Goal: Check status: Check status

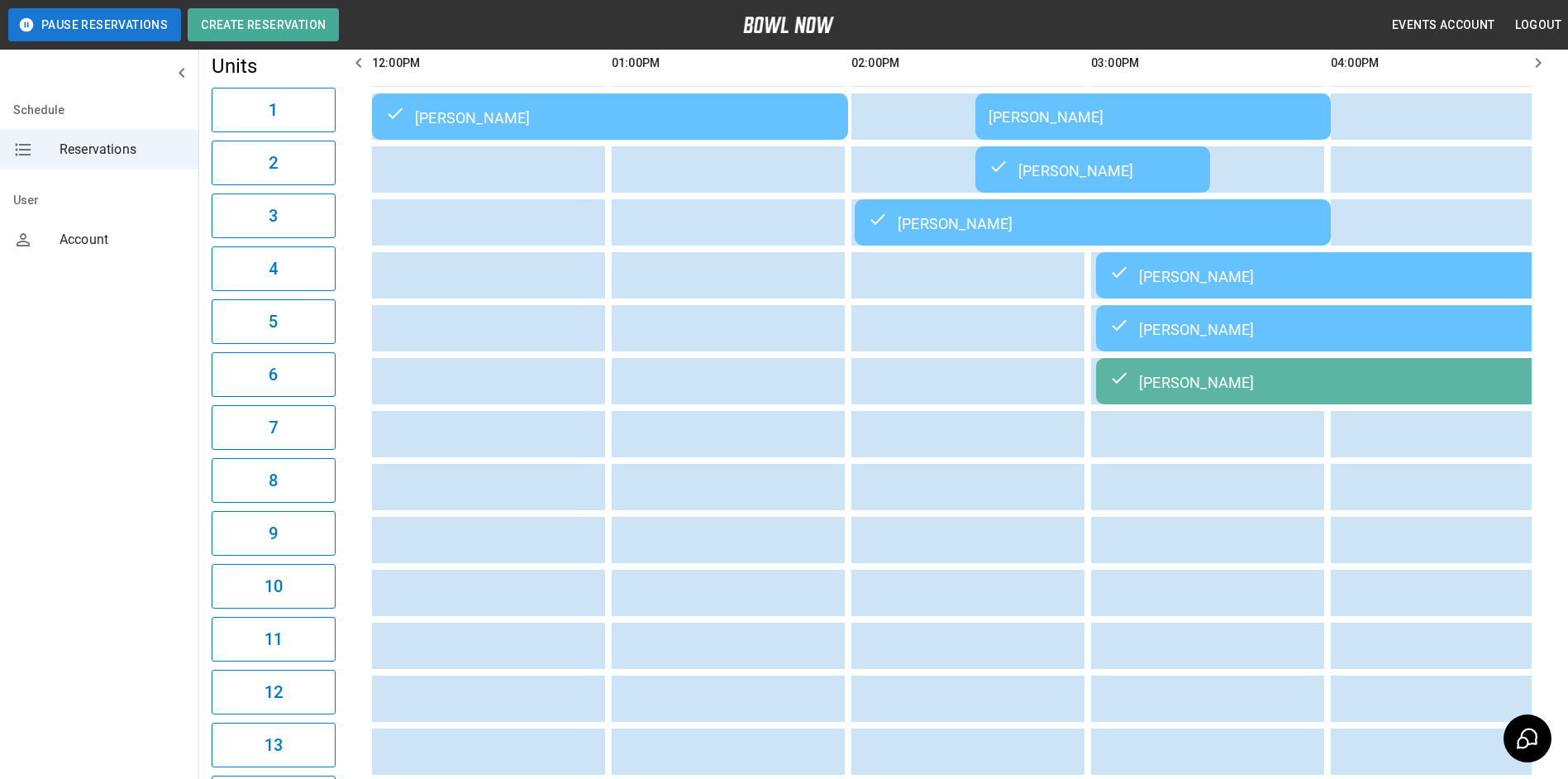
scroll to position [0, 1199]
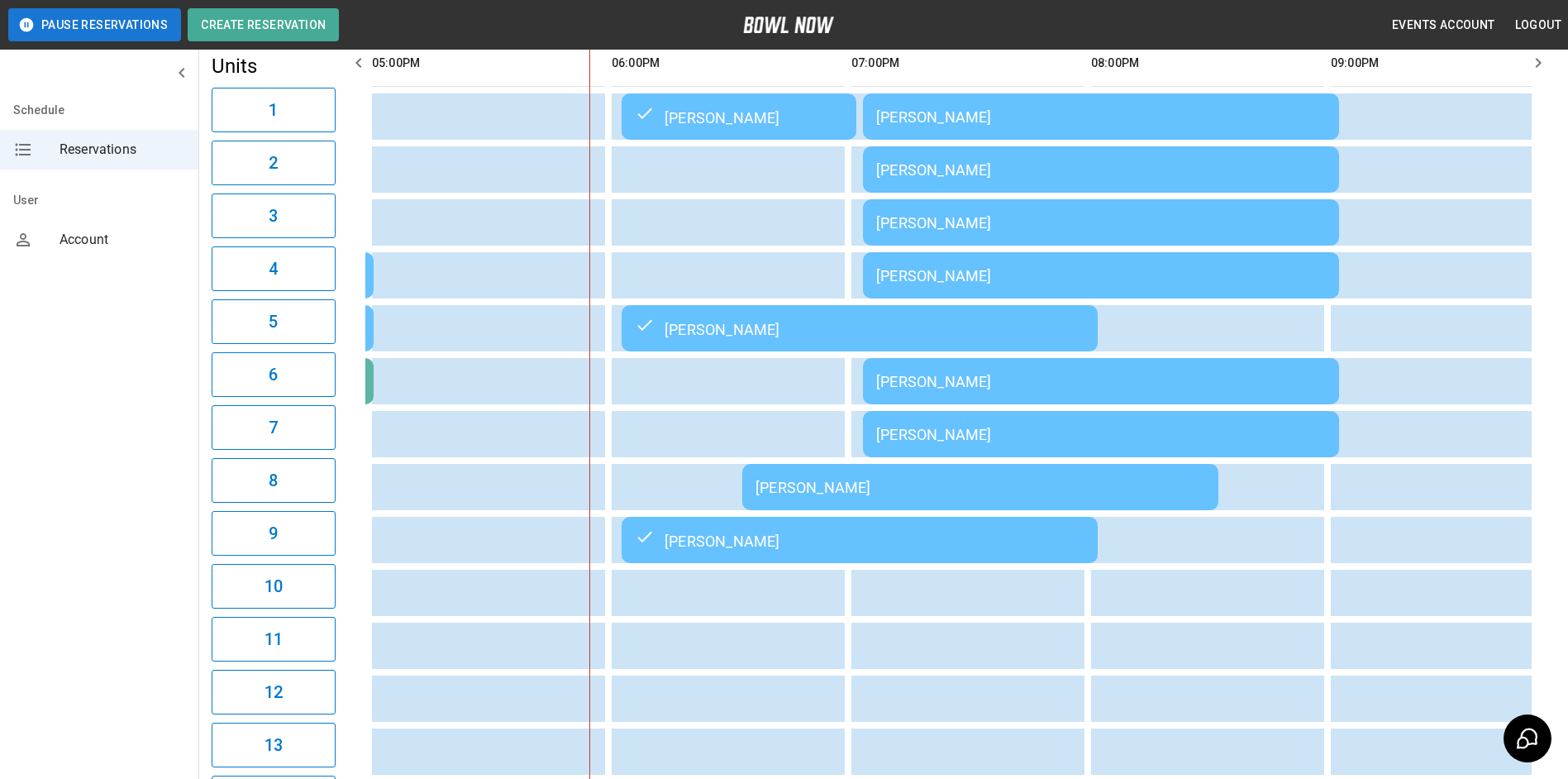
click at [1183, 483] on div "[PERSON_NAME]" at bounding box center [980, 487] width 450 height 17
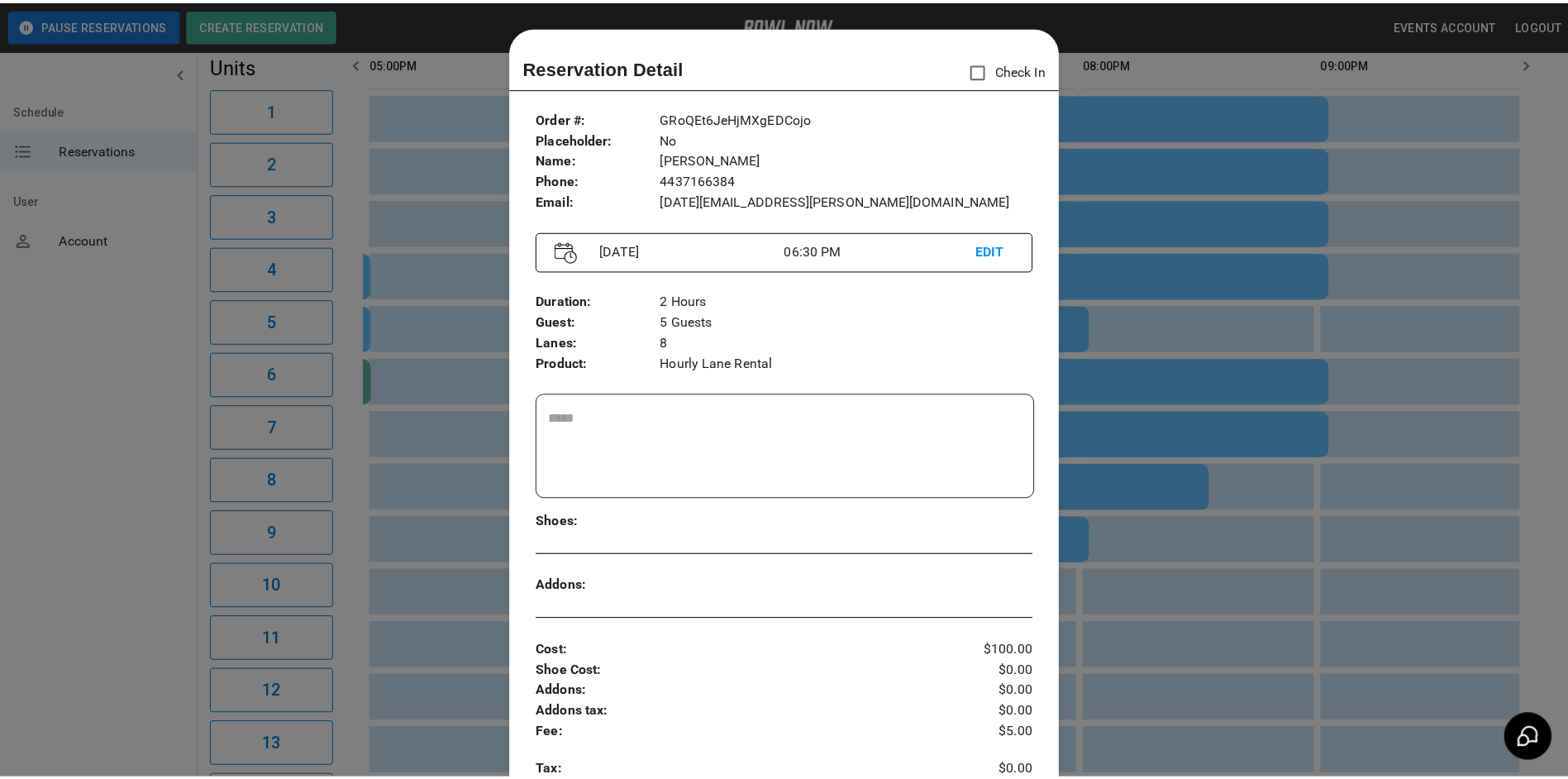
scroll to position [27, 0]
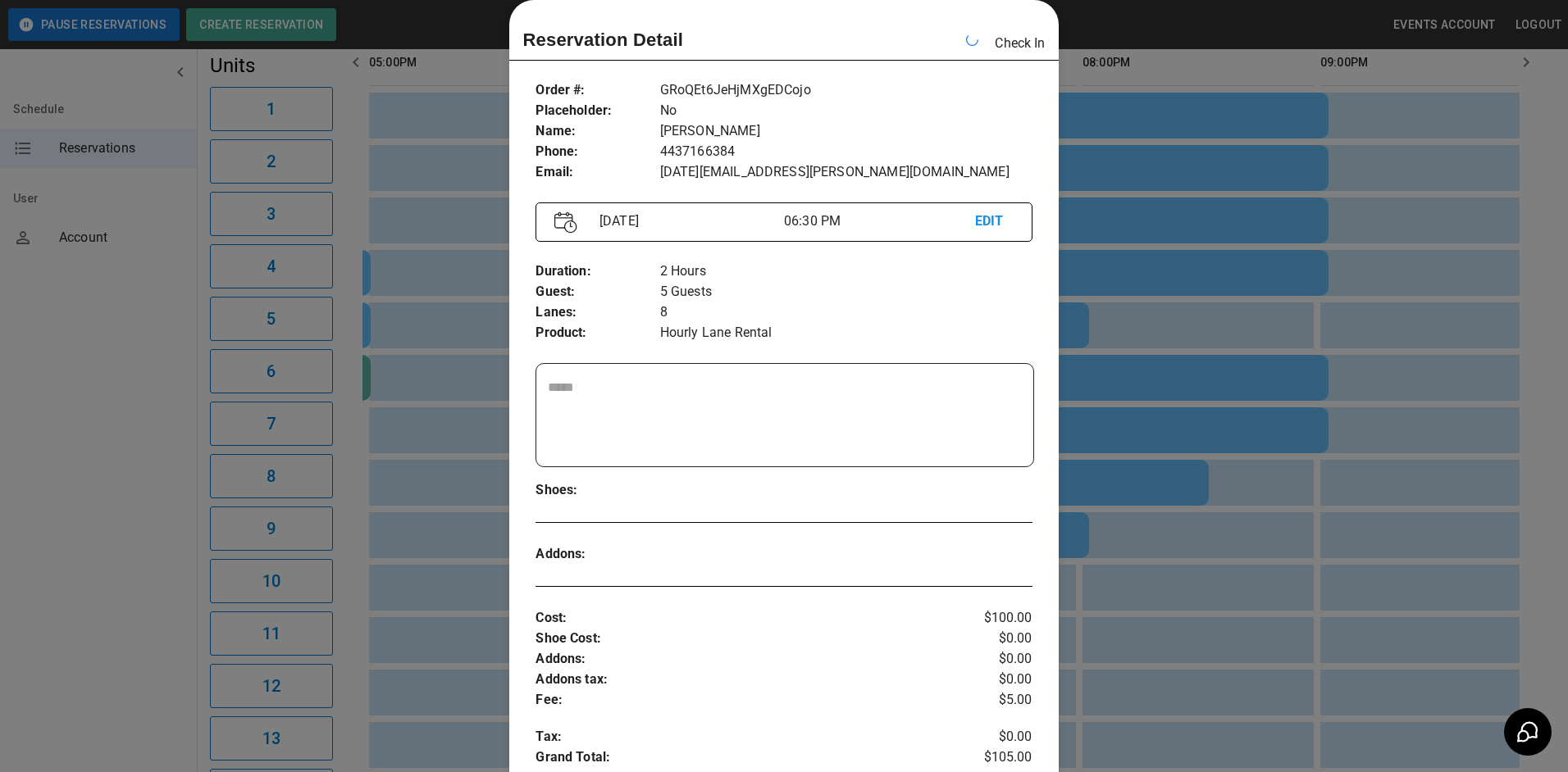
click at [1333, 316] on div at bounding box center [784, 386] width 1568 height 772
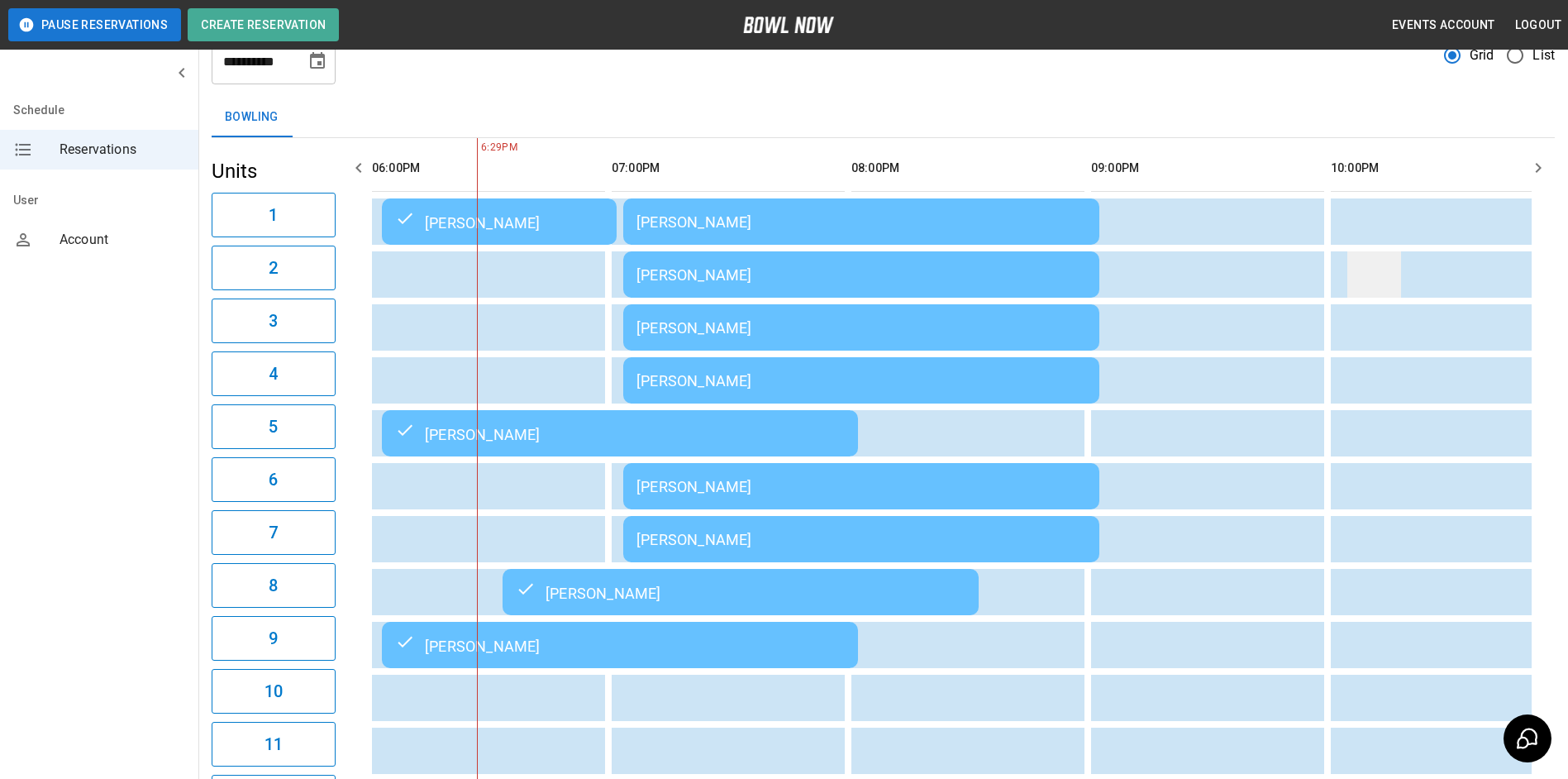
scroll to position [0, 0]
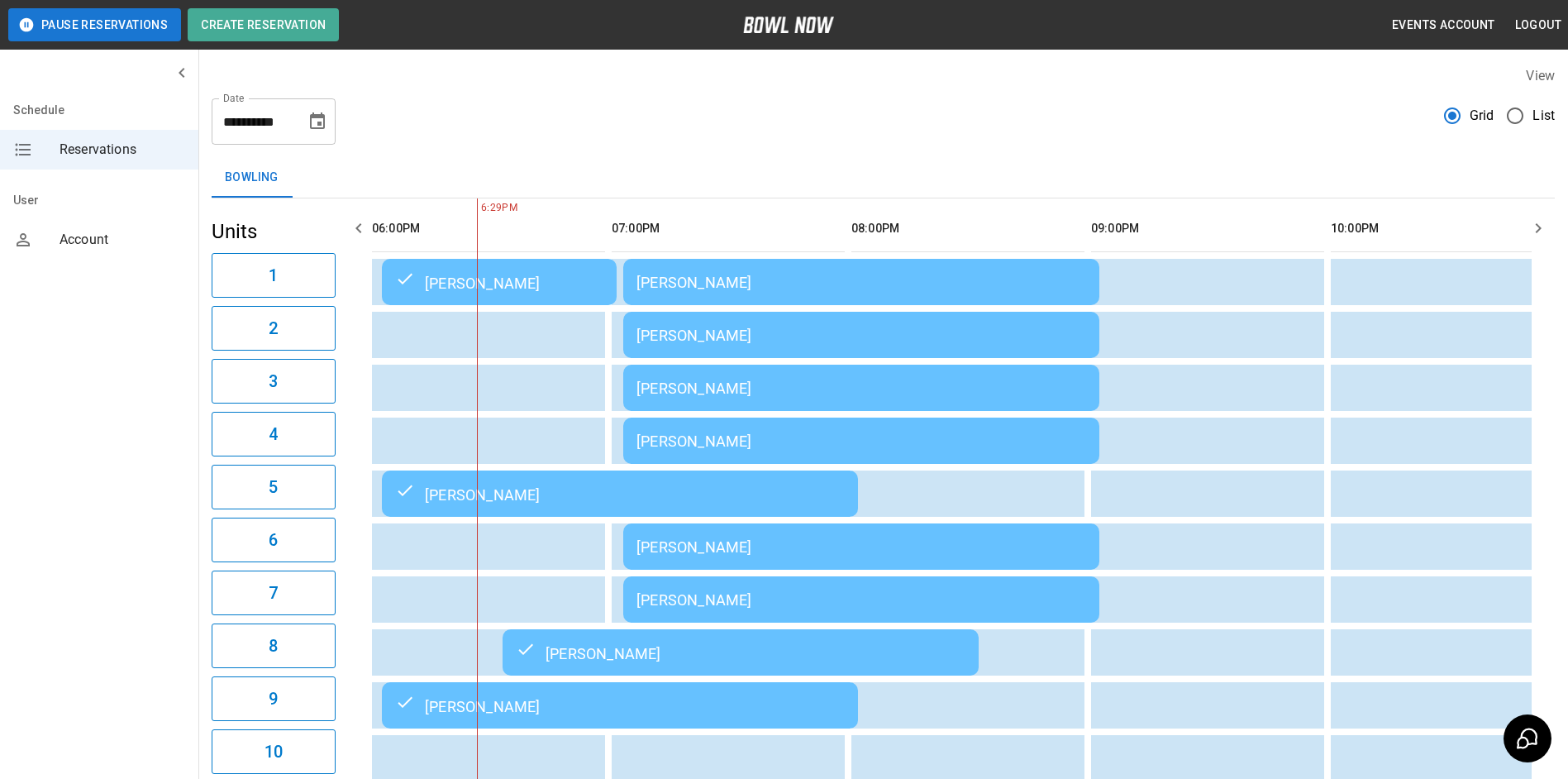
click at [367, 230] on icon "button" at bounding box center [359, 229] width 20 height 20
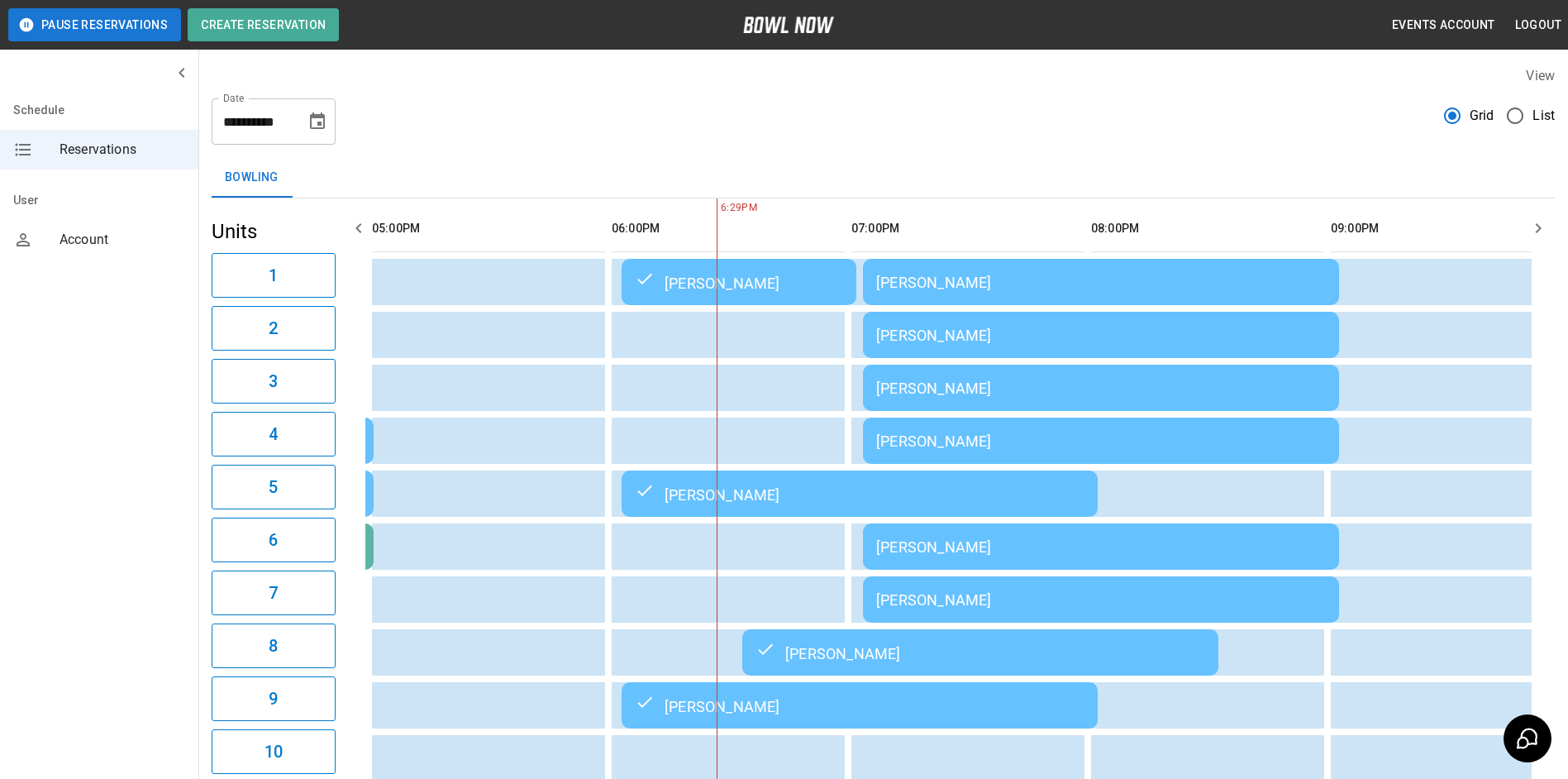
click at [367, 230] on icon "button" at bounding box center [359, 229] width 20 height 20
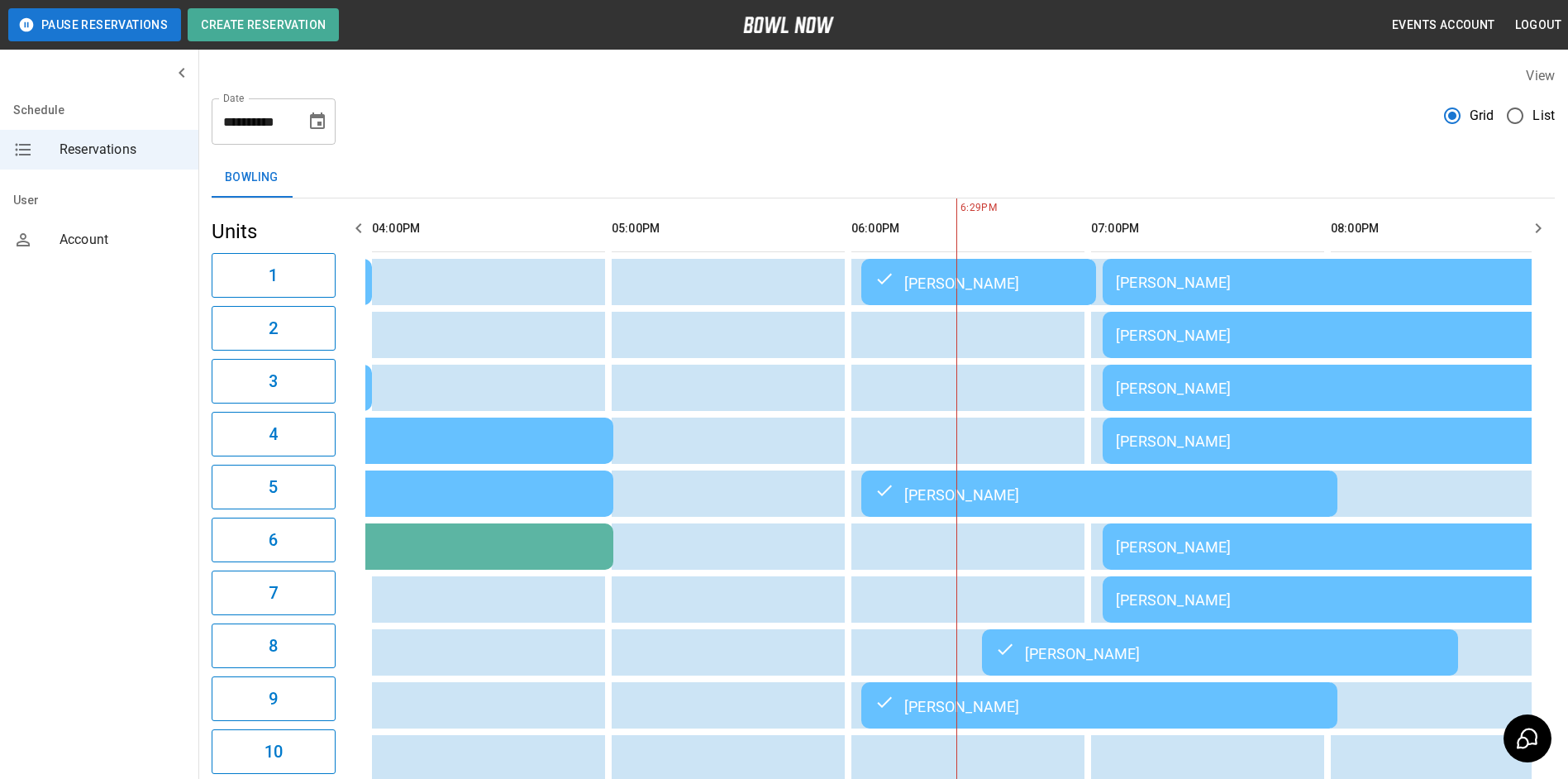
click at [367, 230] on icon "button" at bounding box center [359, 229] width 20 height 20
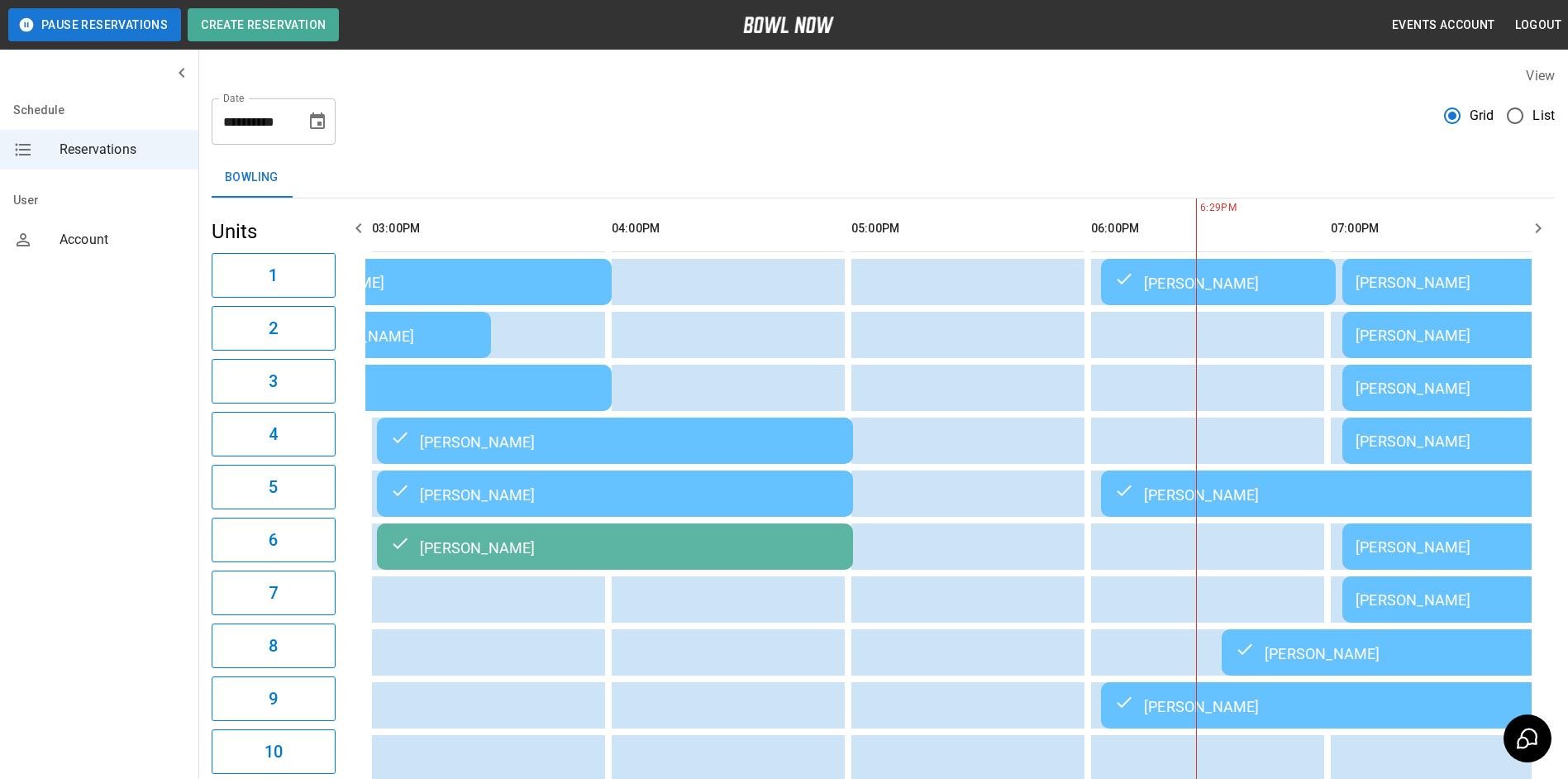
scroll to position [0, 720]
click at [367, 230] on icon "button" at bounding box center [359, 229] width 20 height 20
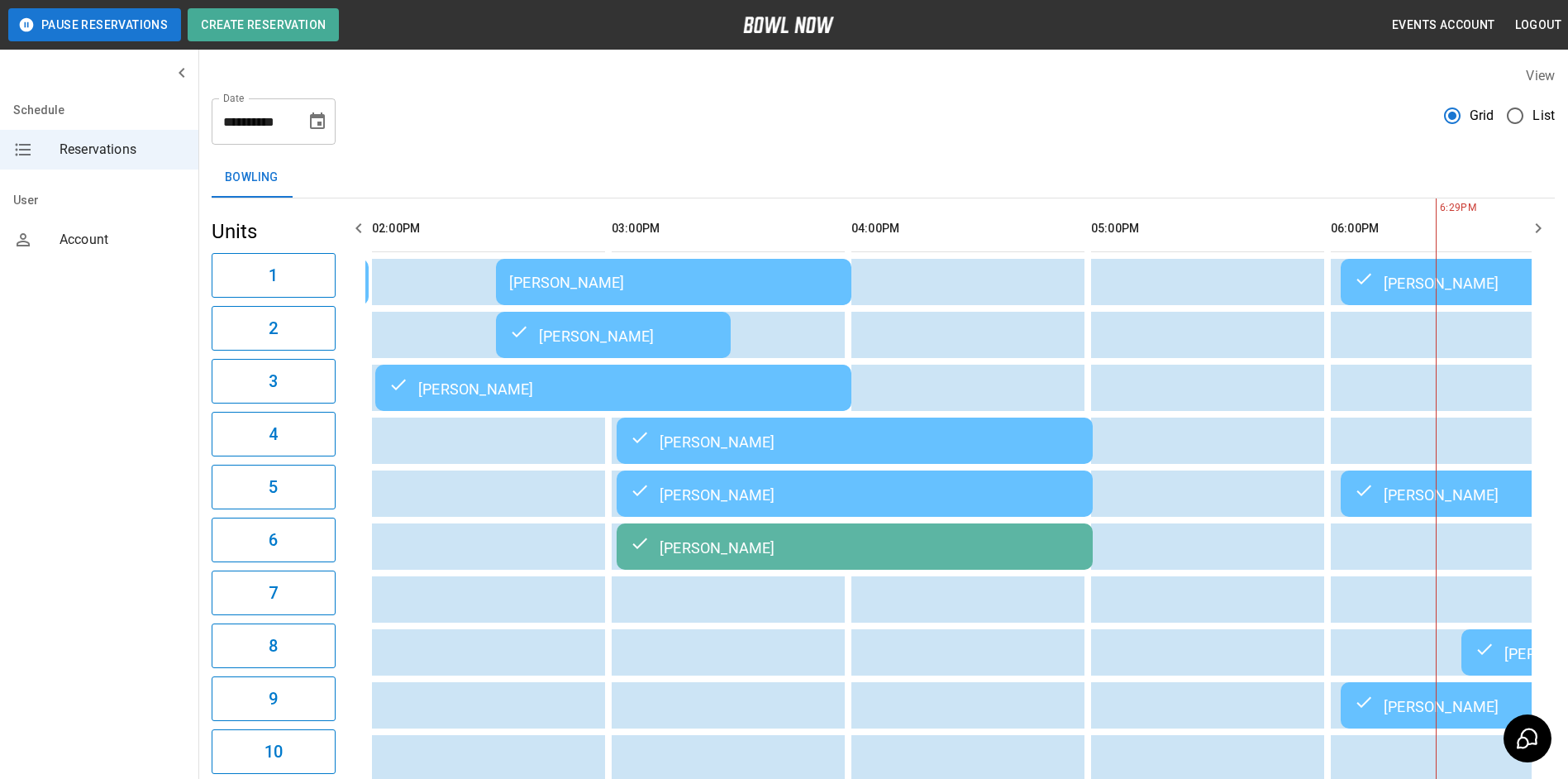
click at [367, 230] on icon "button" at bounding box center [359, 229] width 20 height 20
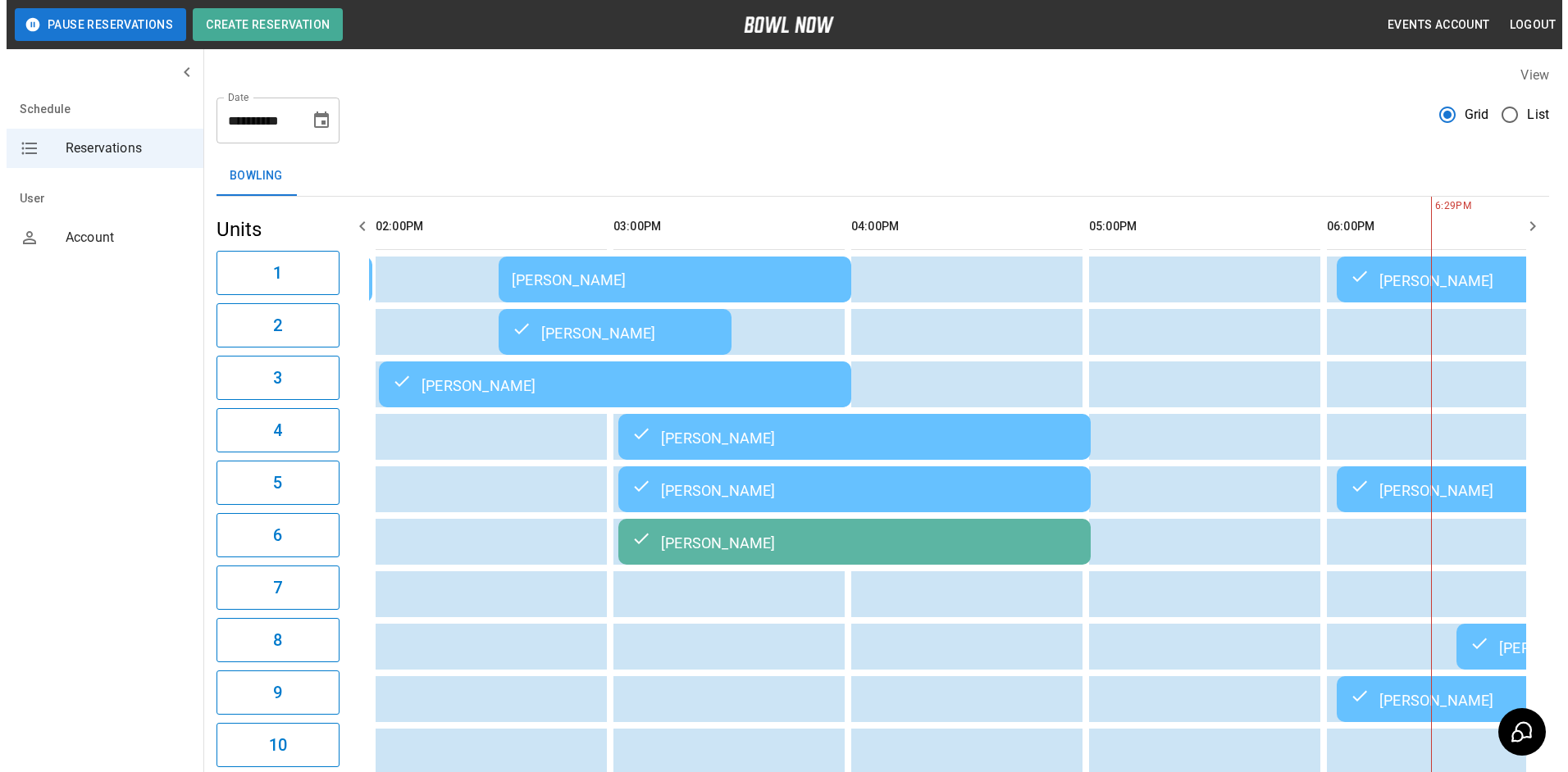
scroll to position [0, 238]
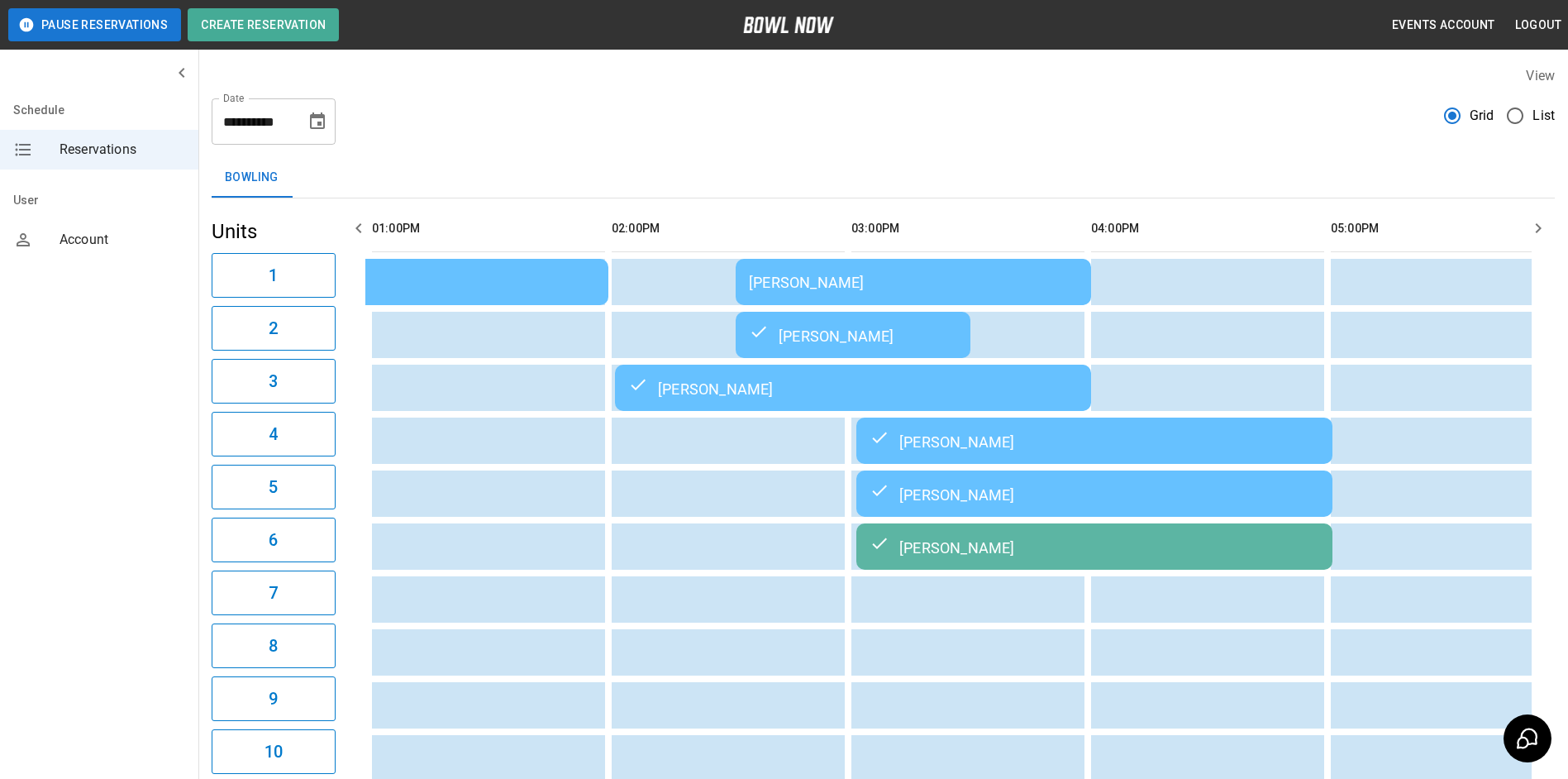
click at [888, 293] on td "[PERSON_NAME]" at bounding box center [913, 282] width 355 height 46
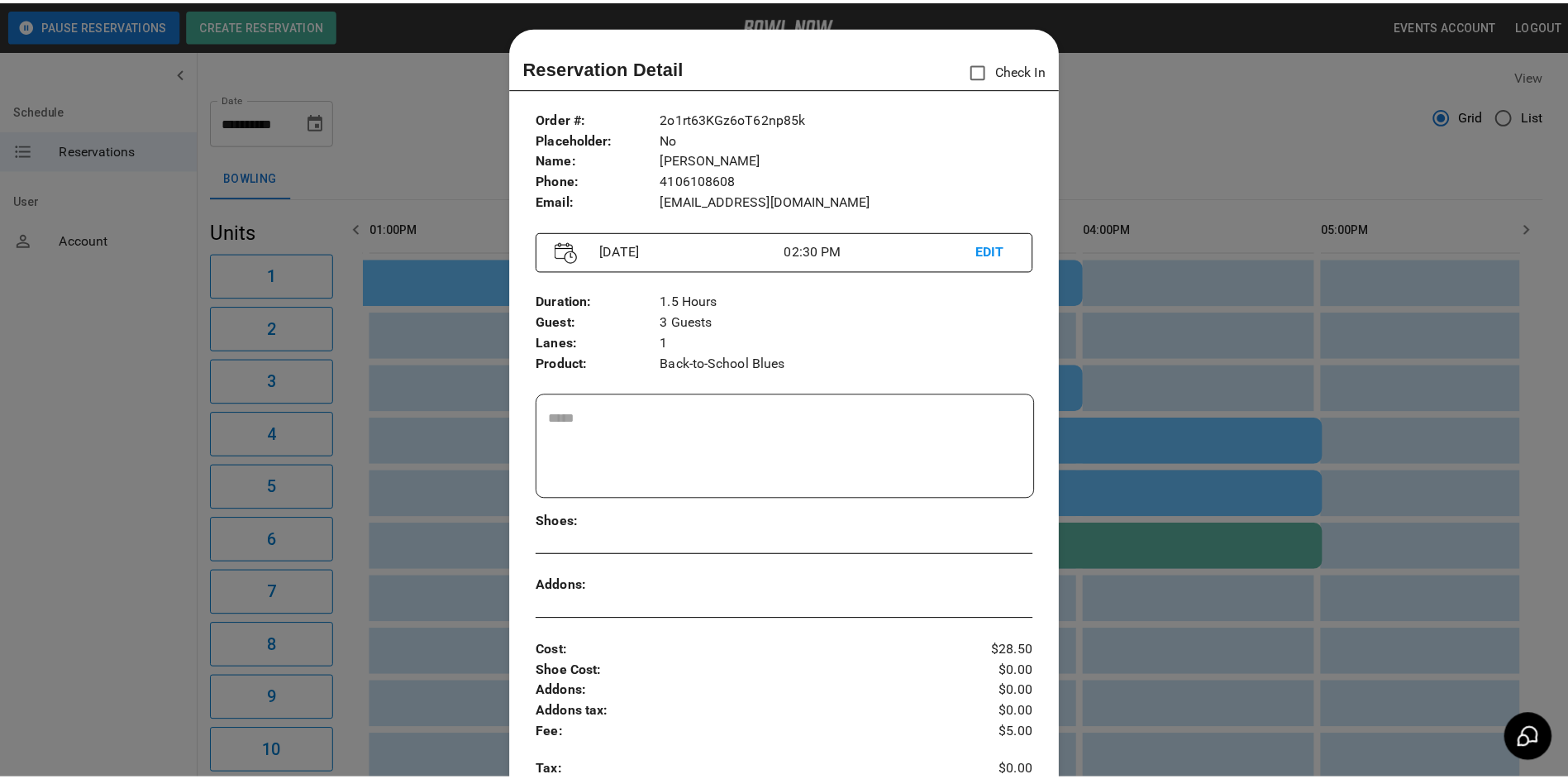
scroll to position [27, 0]
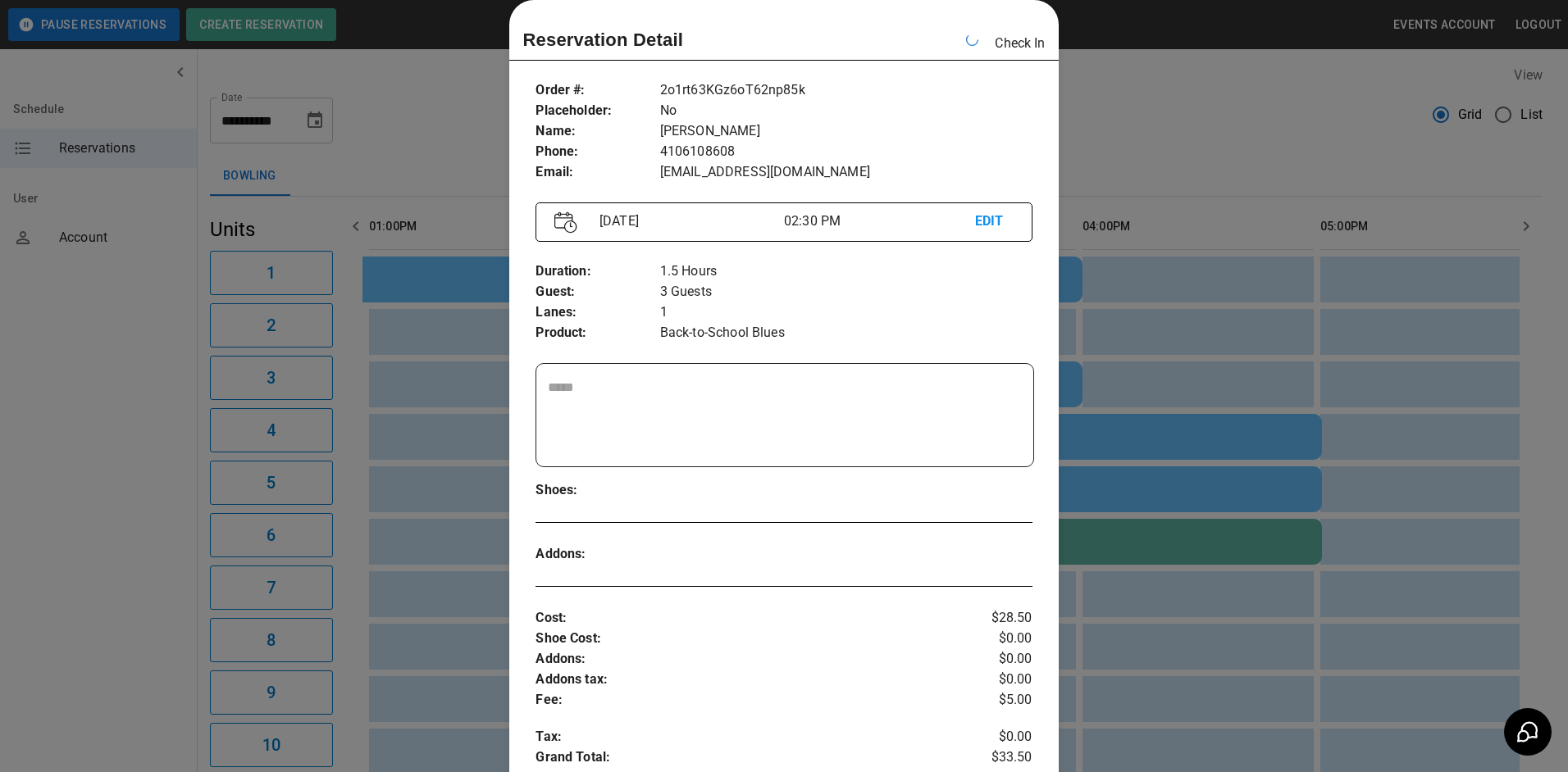
click at [1283, 139] on div at bounding box center [784, 386] width 1568 height 772
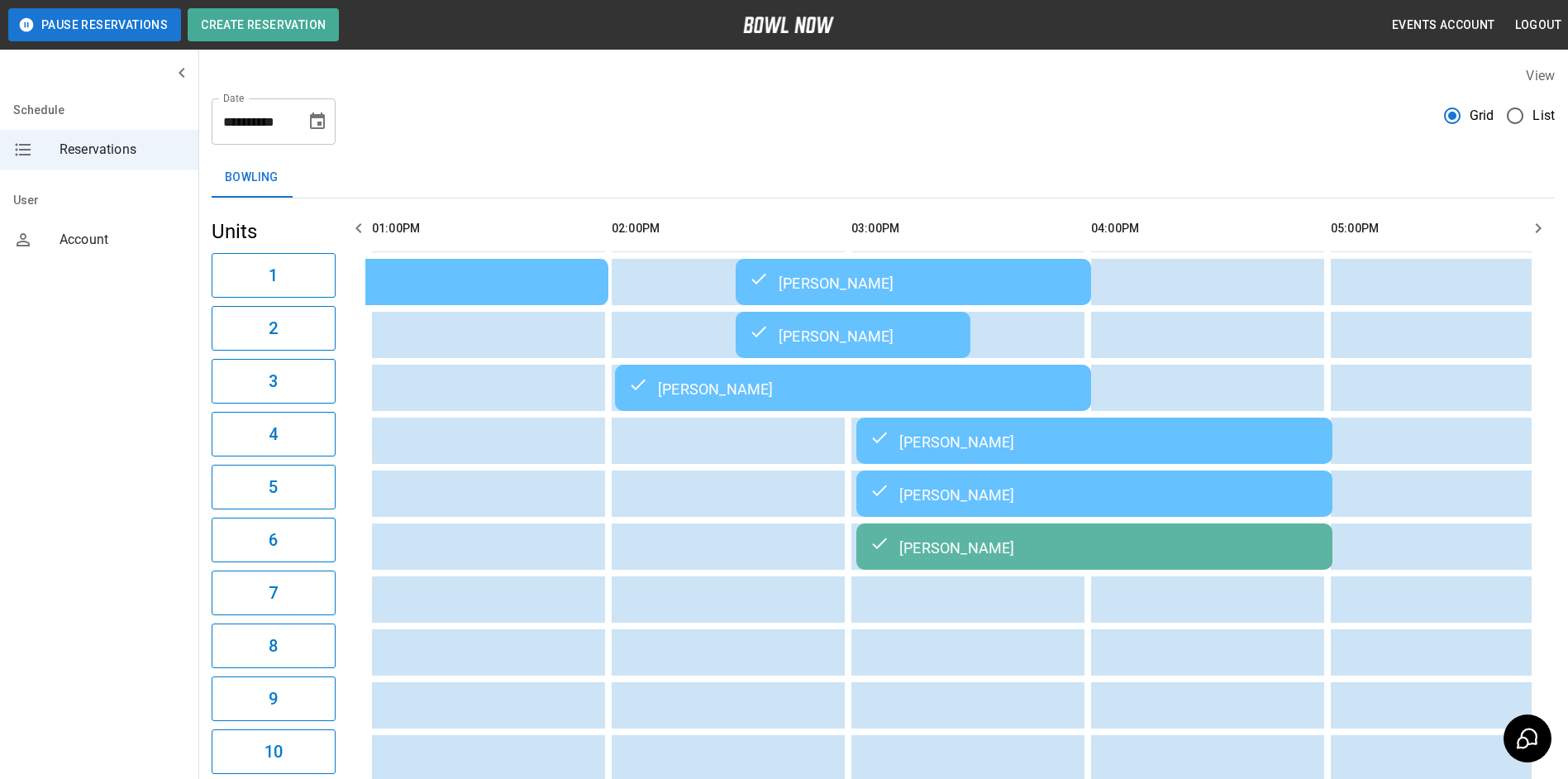
click at [1539, 237] on icon "button" at bounding box center [1539, 229] width 20 height 20
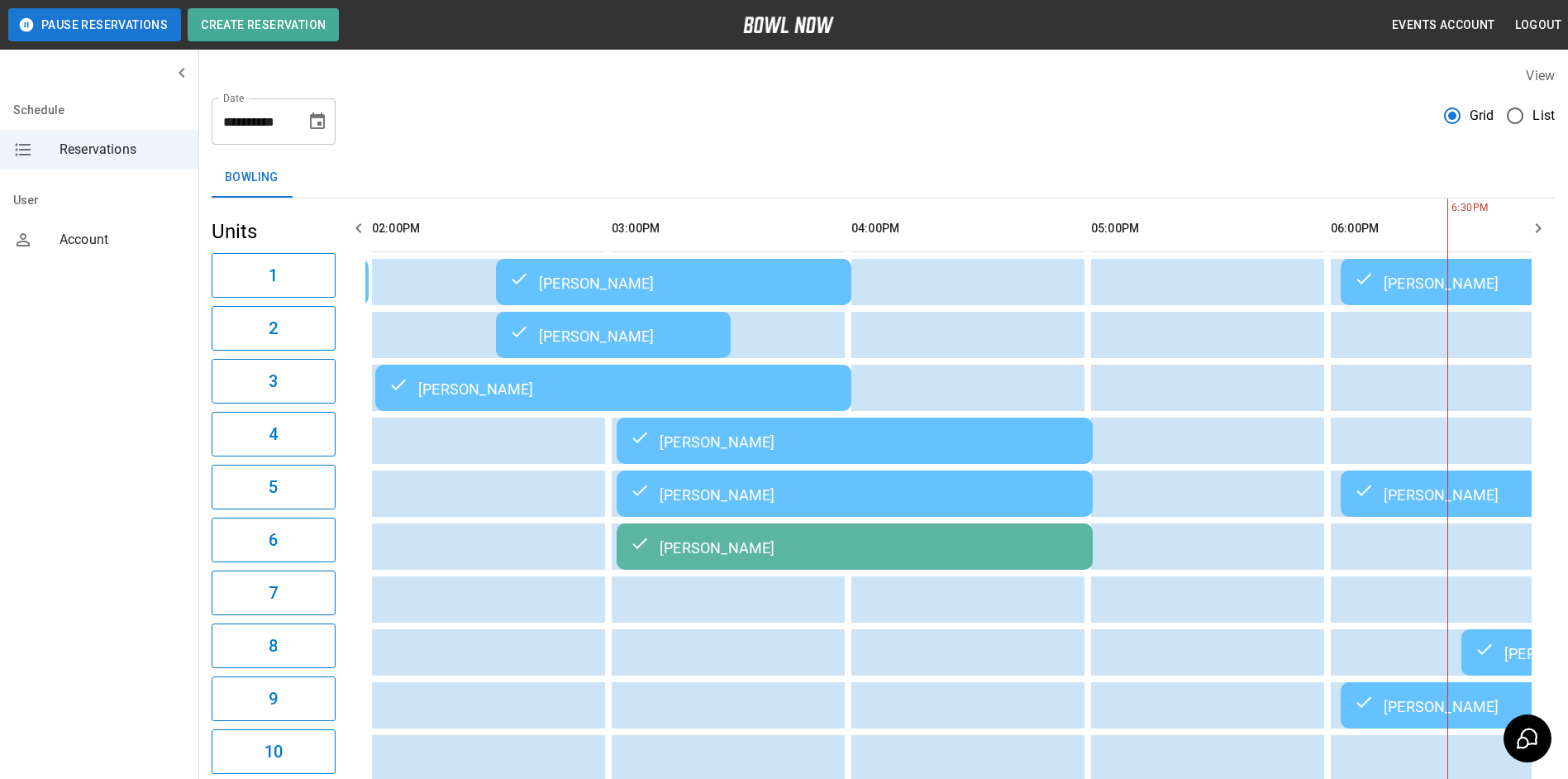
click at [1540, 235] on icon "button" at bounding box center [1539, 229] width 20 height 20
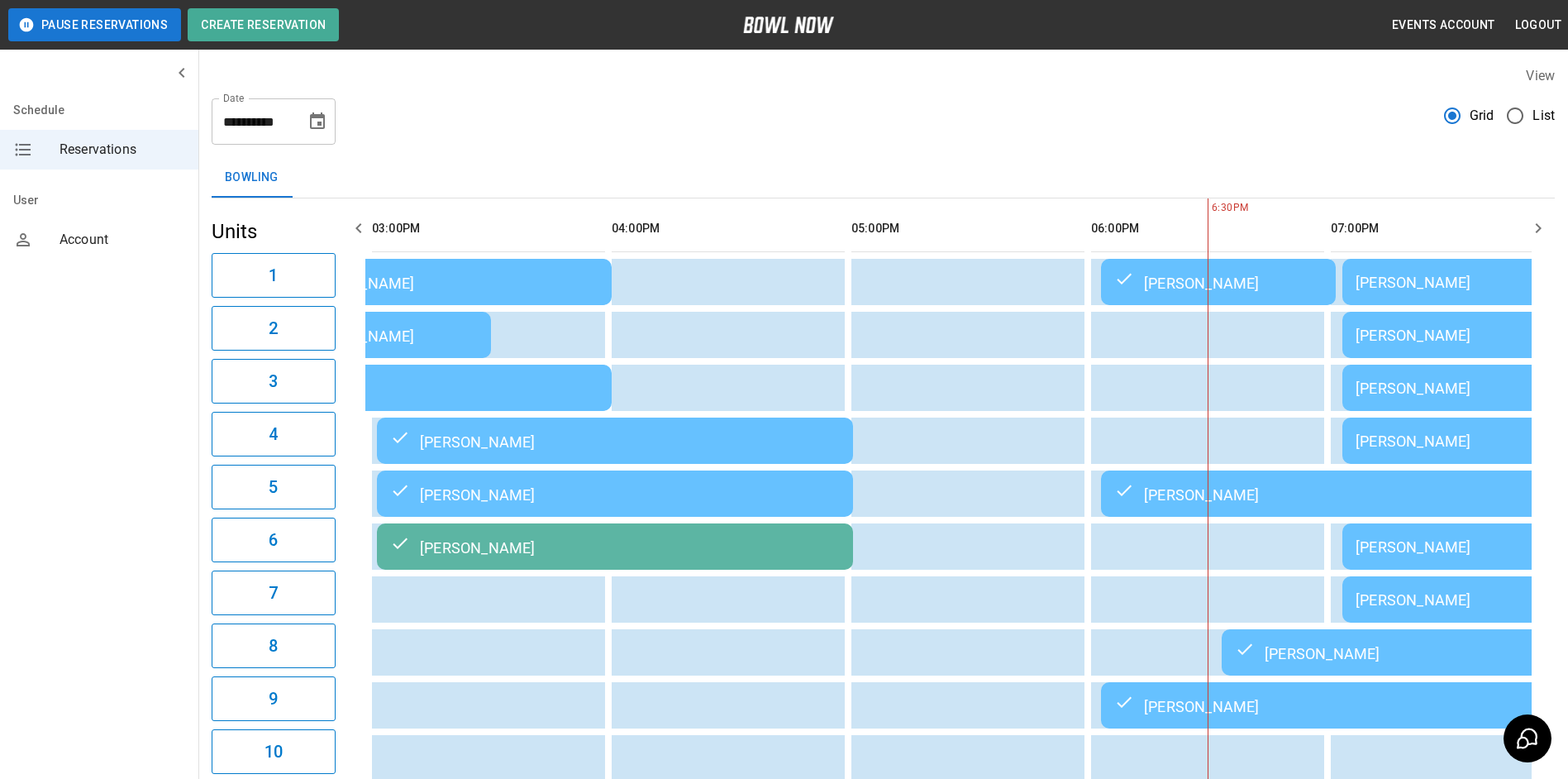
click at [346, 222] on button "button" at bounding box center [358, 228] width 33 height 33
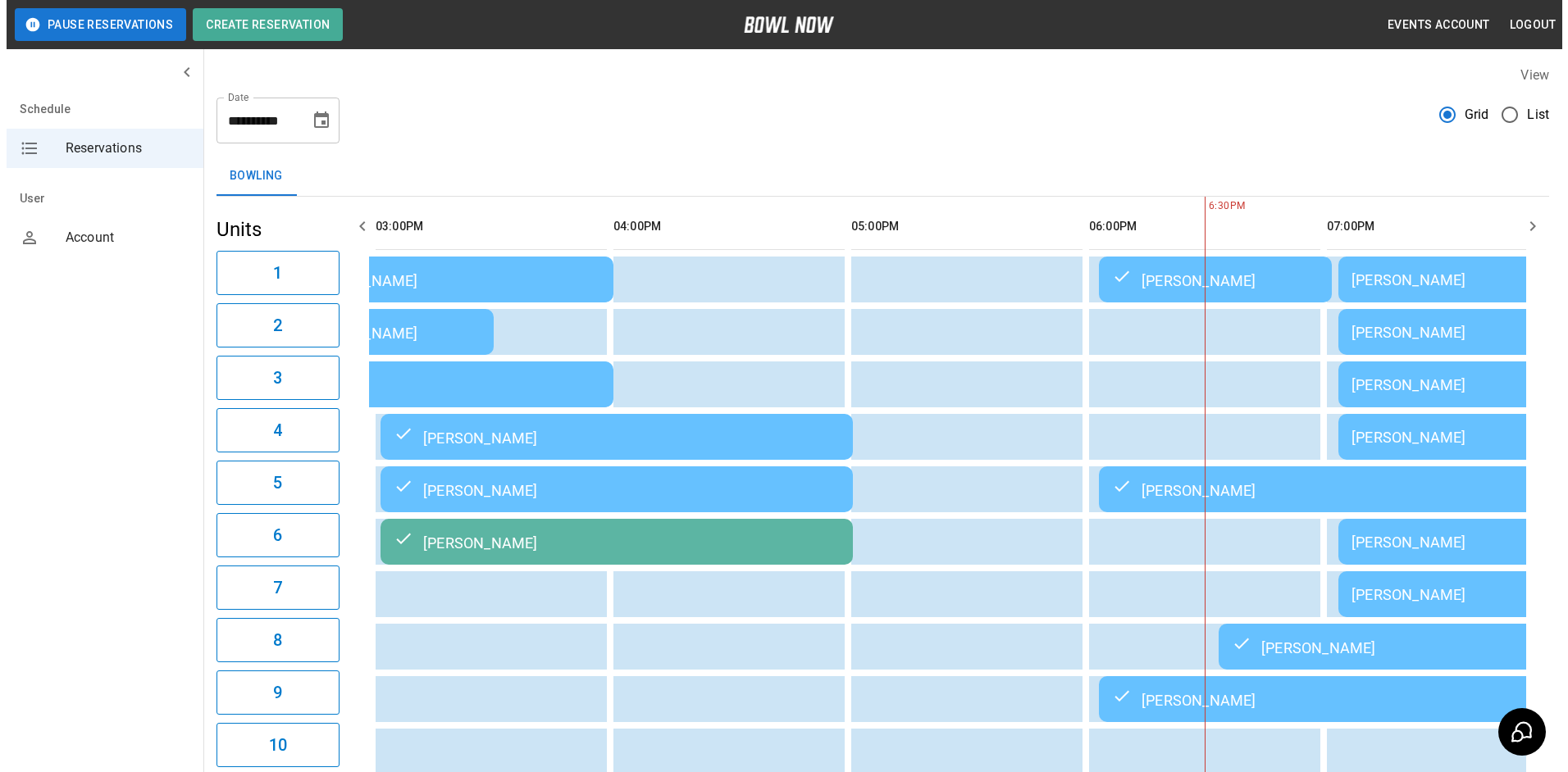
scroll to position [0, 475]
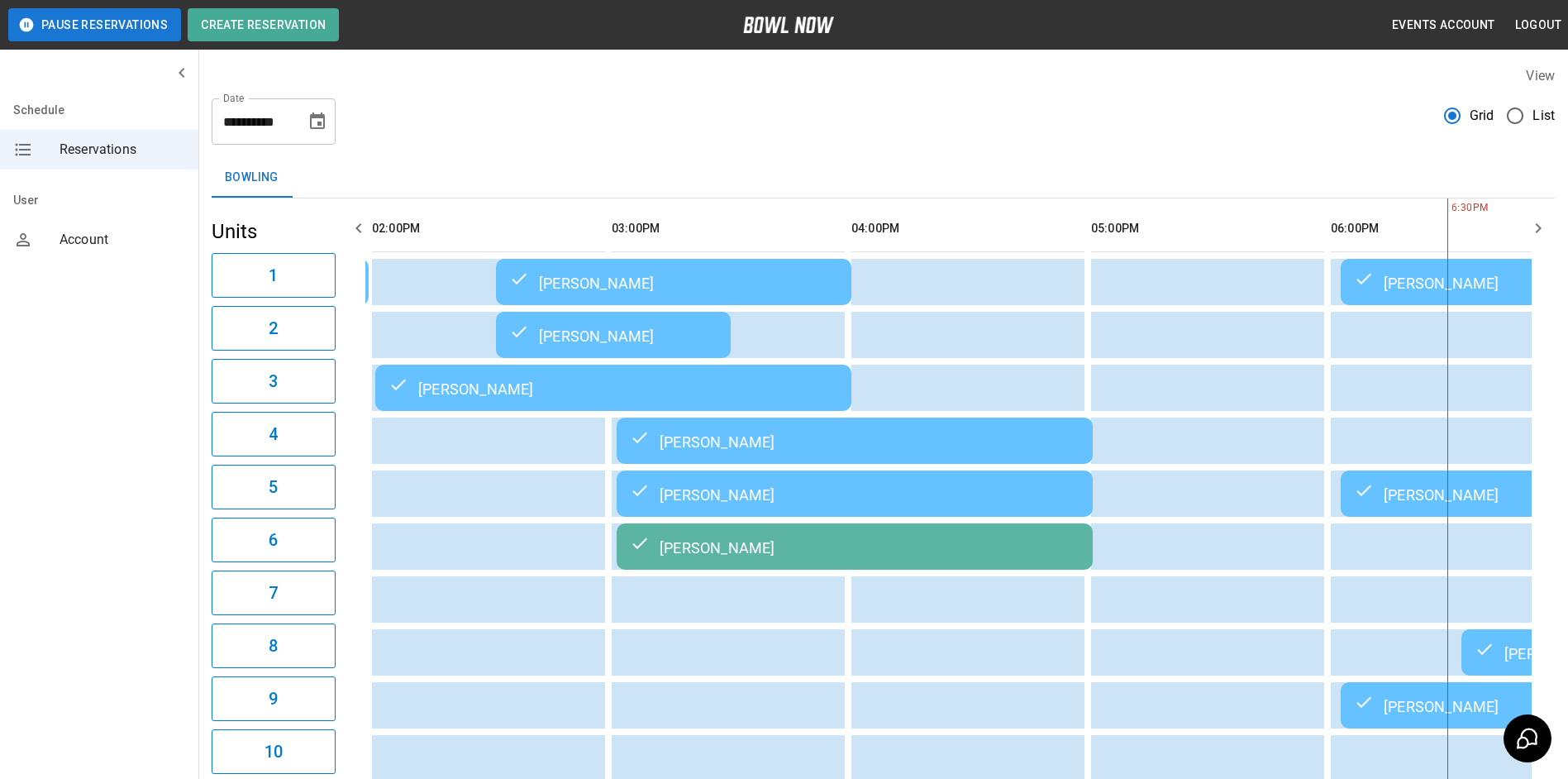
click at [653, 305] on td "[PERSON_NAME]" at bounding box center [674, 282] width 355 height 46
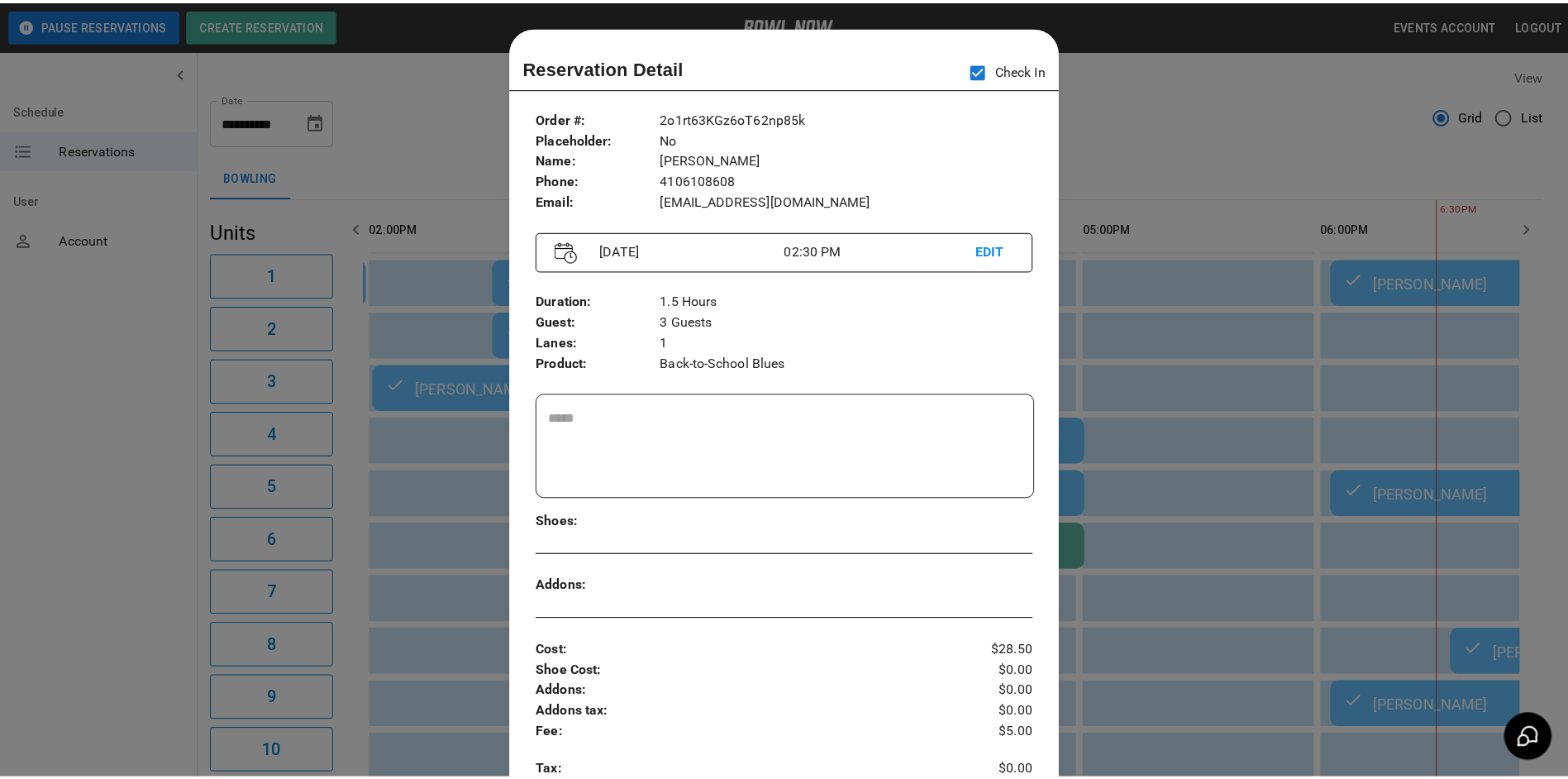
scroll to position [27, 0]
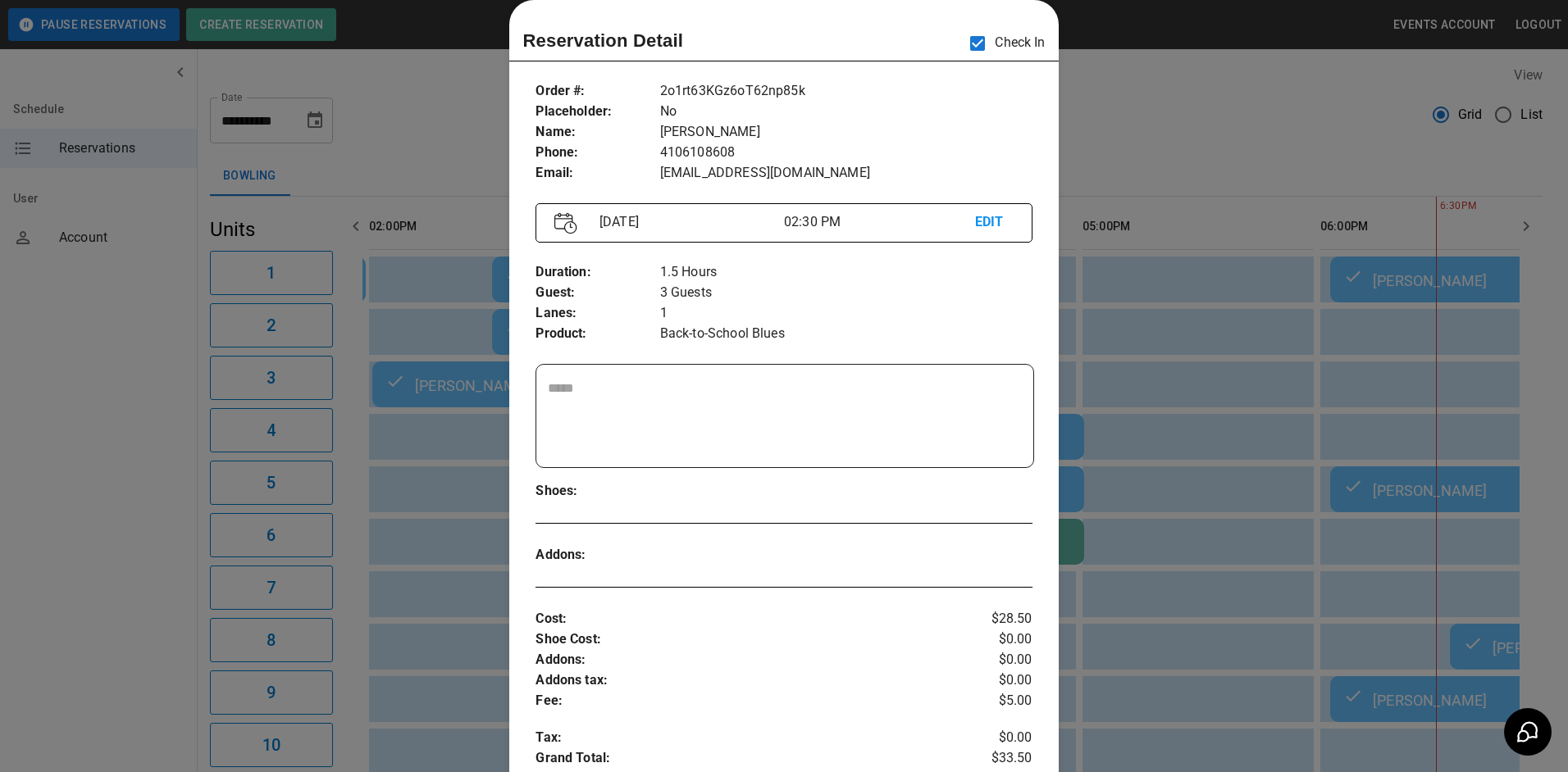
click at [1239, 294] on div at bounding box center [784, 386] width 1568 height 772
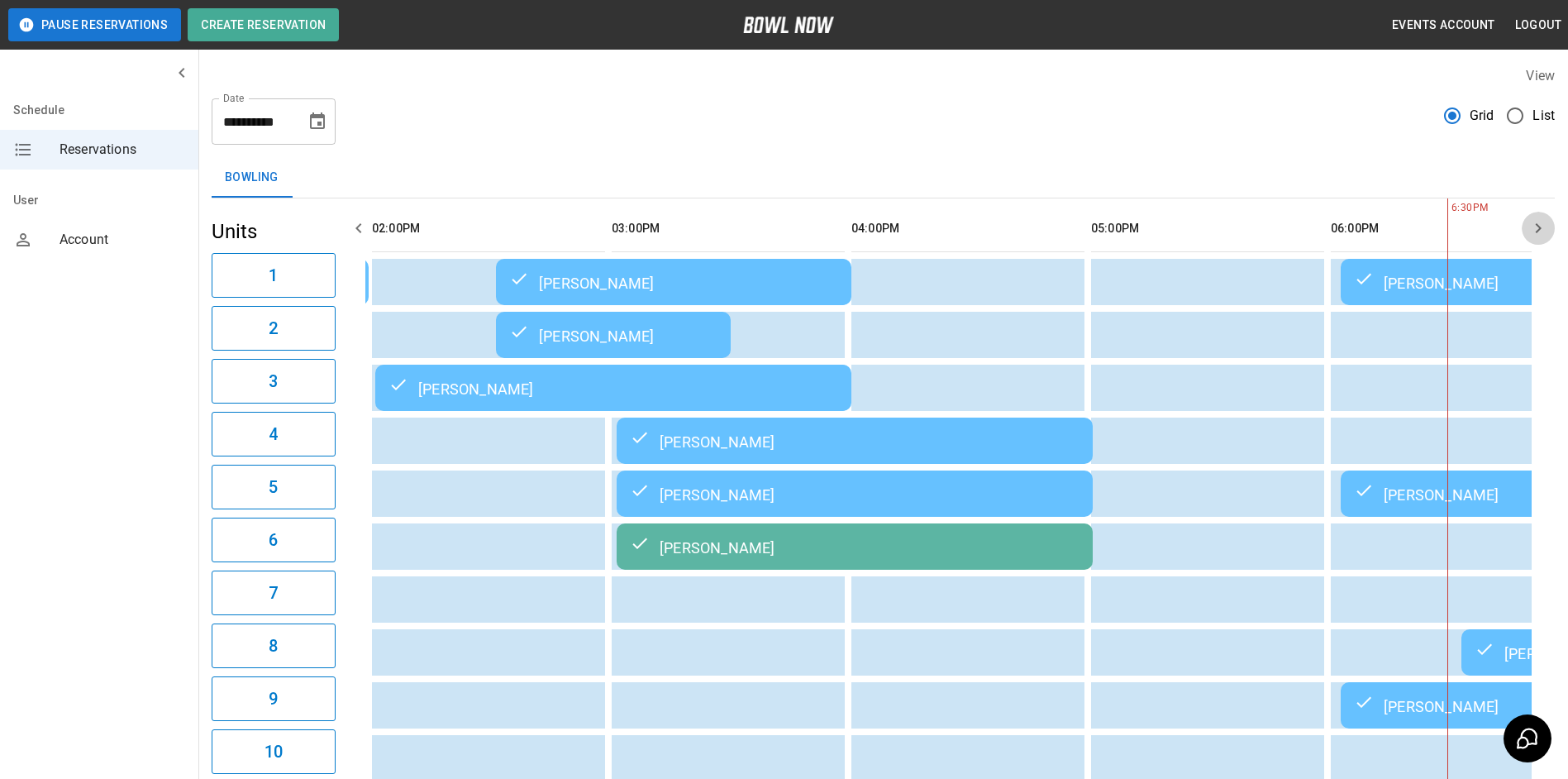
click at [1541, 230] on icon "button" at bounding box center [1539, 229] width 20 height 20
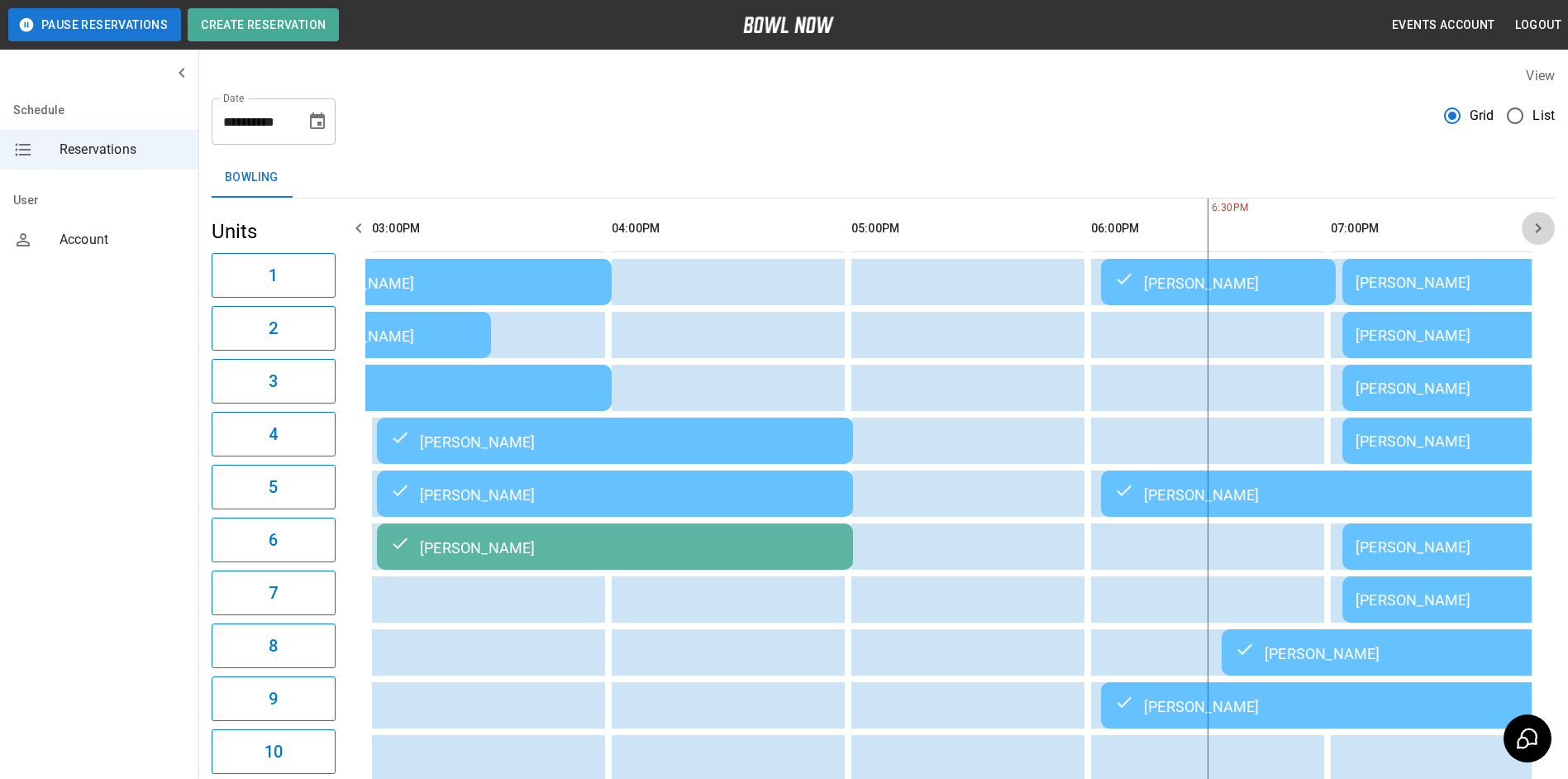
click at [1540, 229] on icon "button" at bounding box center [1539, 229] width 6 height 10
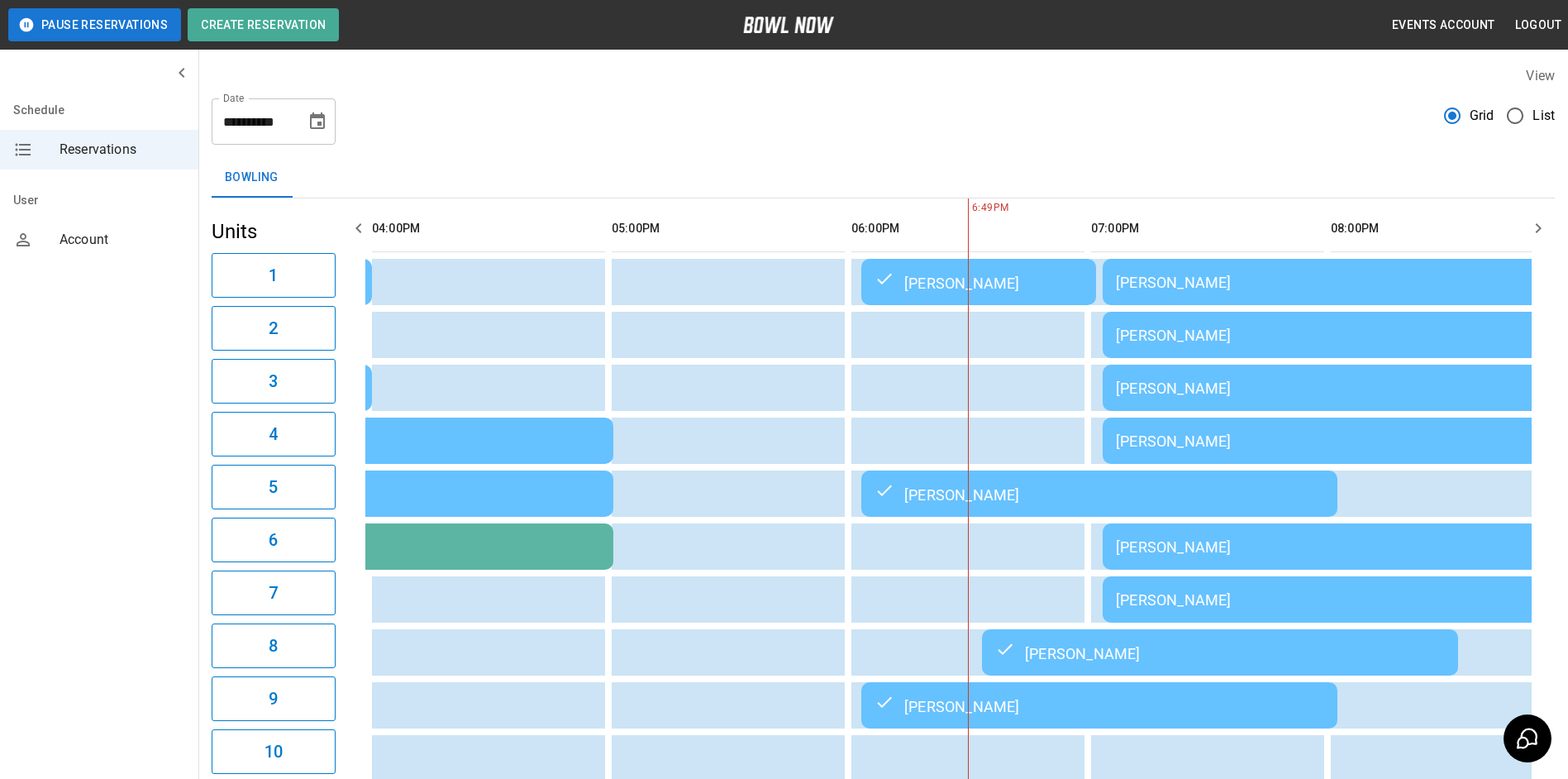
click at [1228, 551] on div "[PERSON_NAME]" at bounding box center [1340, 546] width 450 height 17
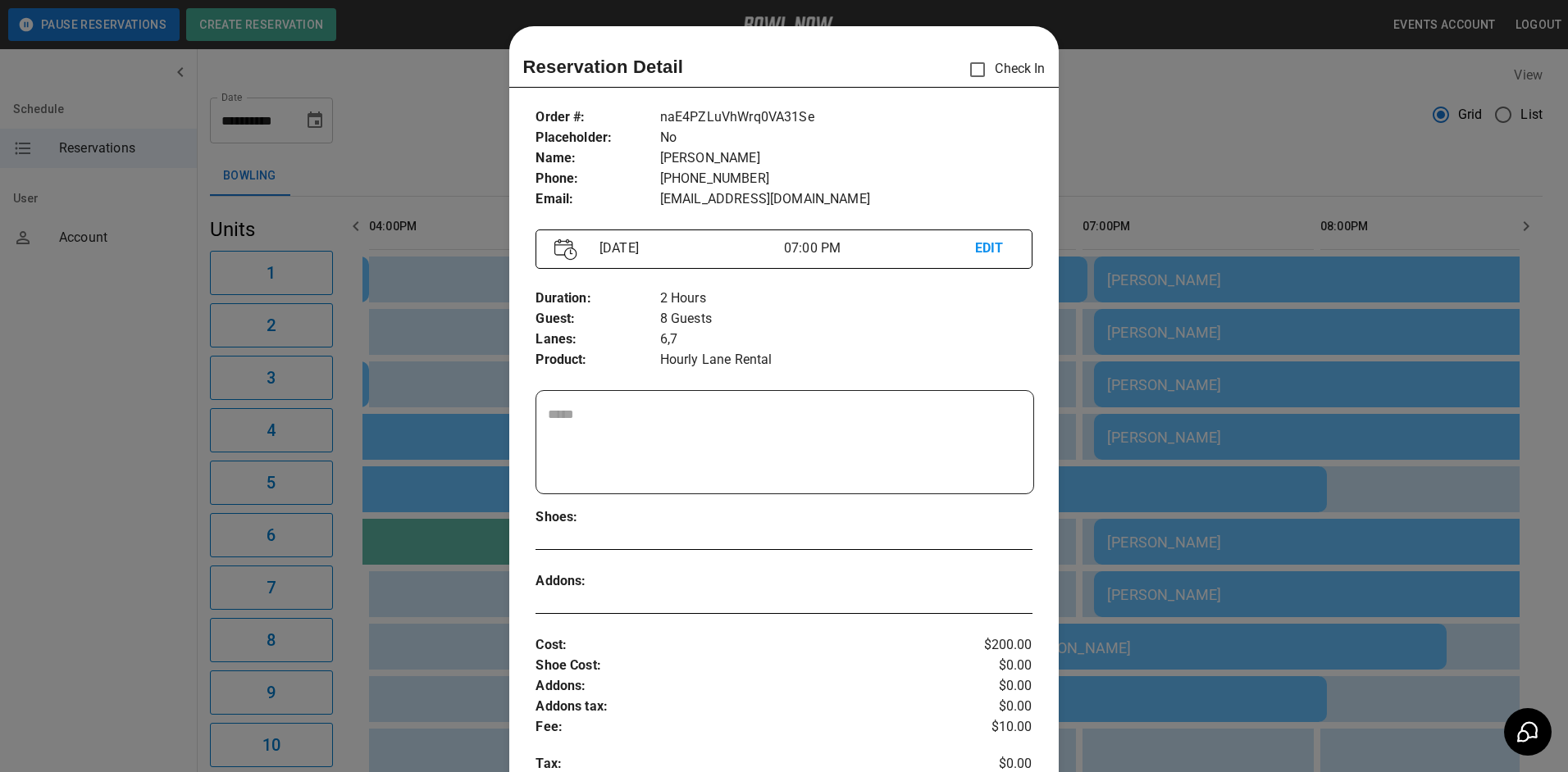
scroll to position [27, 0]
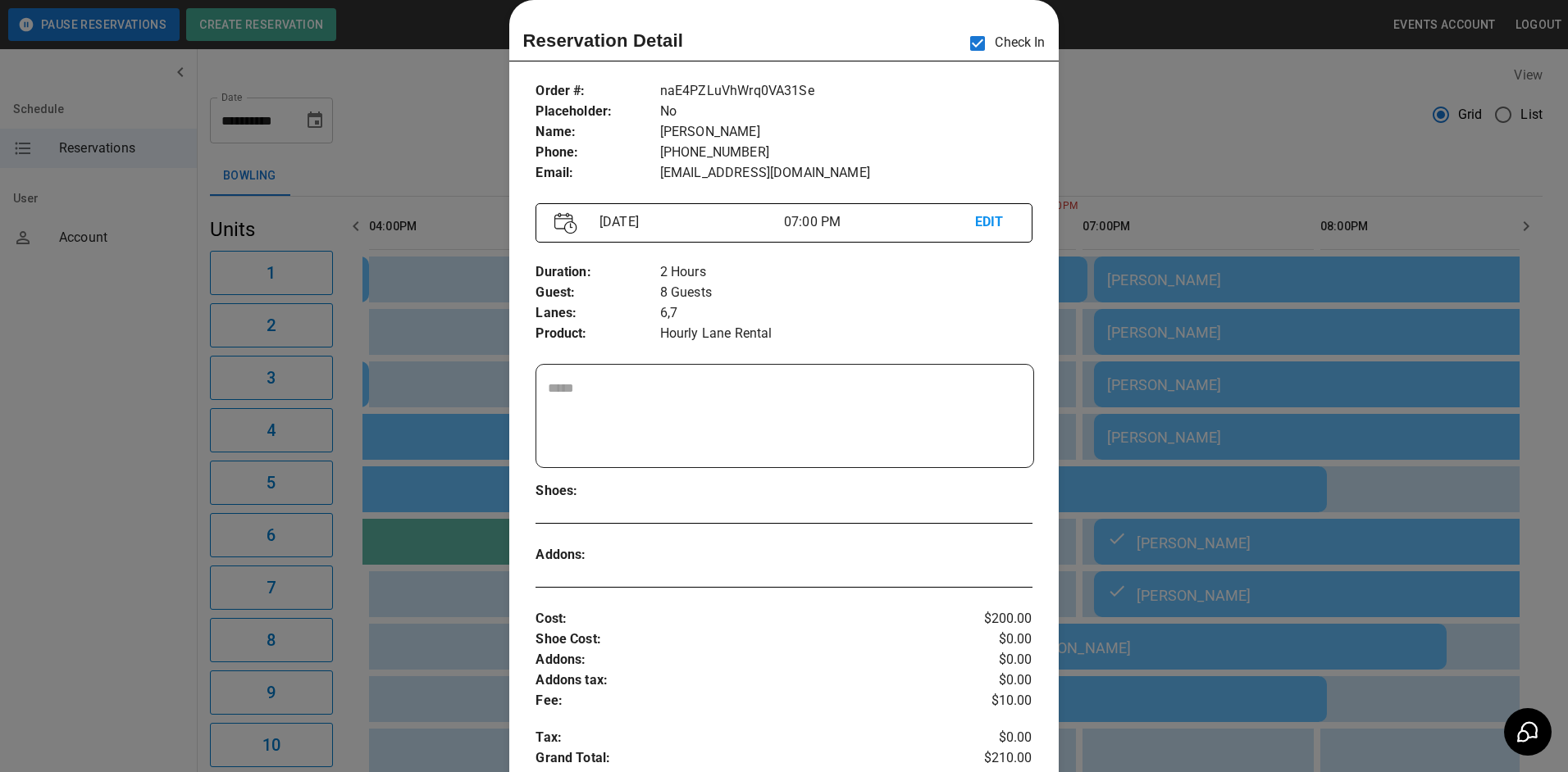
click at [1124, 78] on div at bounding box center [784, 386] width 1568 height 772
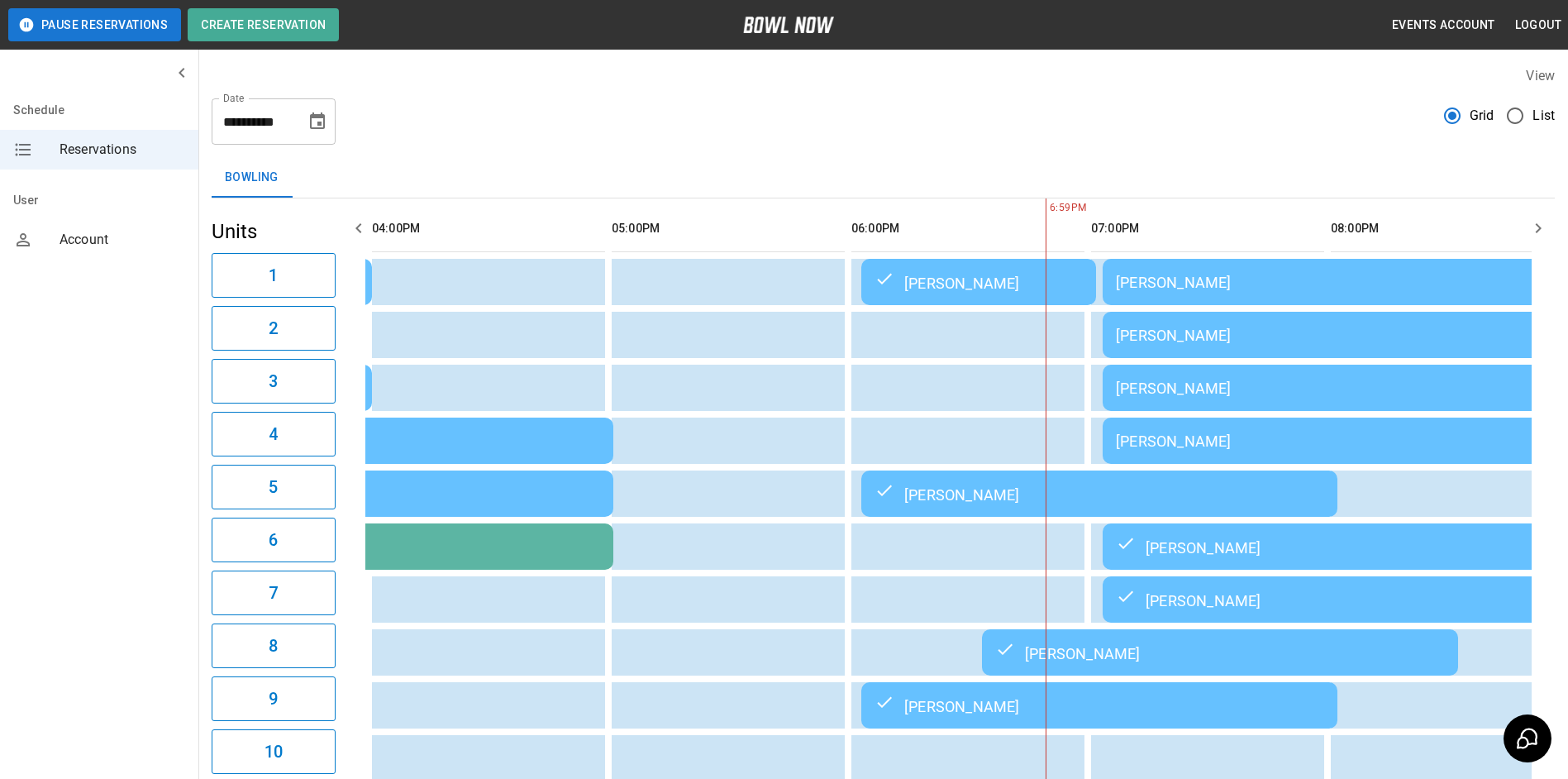
click at [1214, 271] on td "[PERSON_NAME]" at bounding box center [1340, 282] width 476 height 46
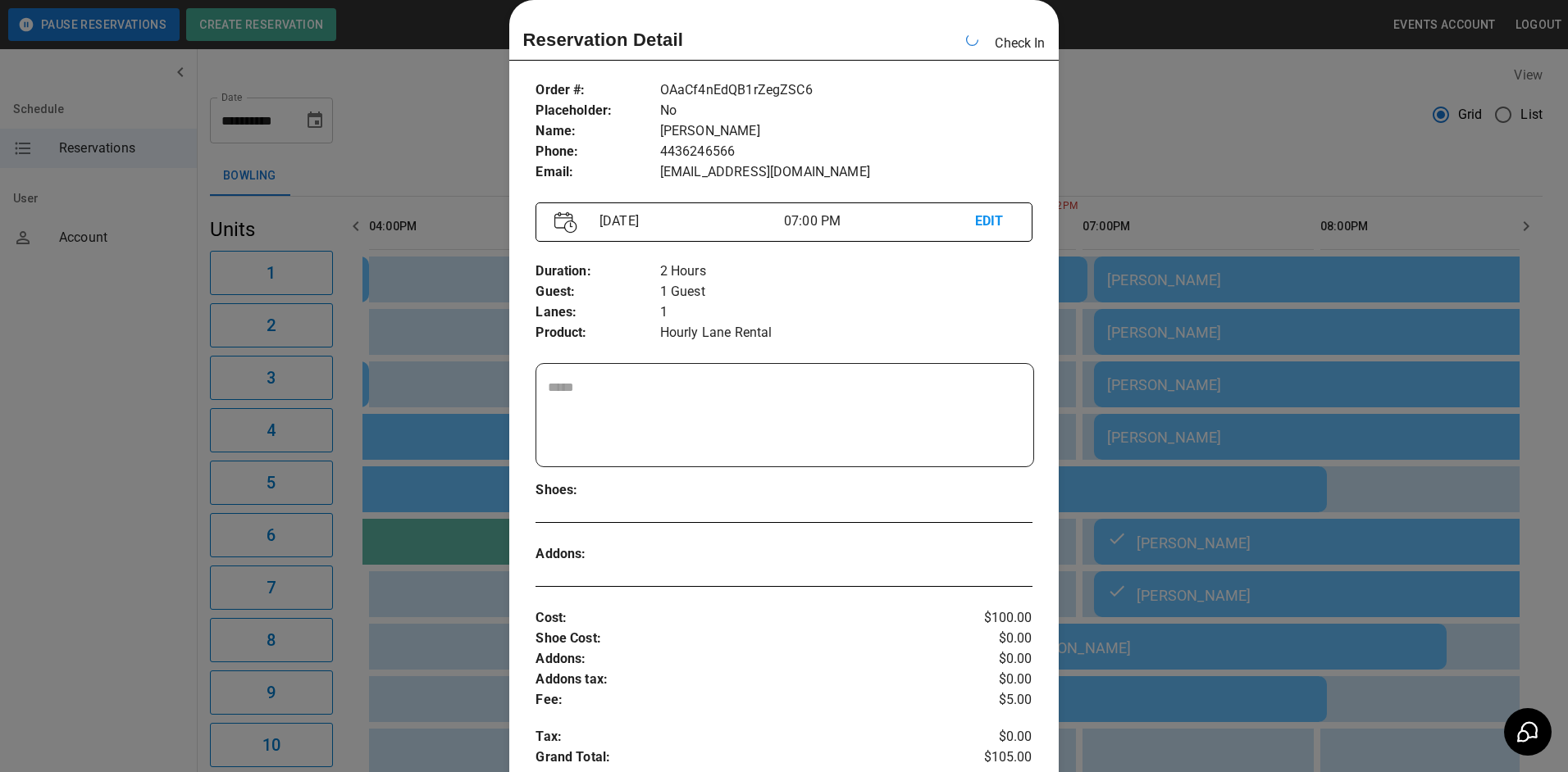
click at [1273, 122] on div at bounding box center [784, 386] width 1568 height 772
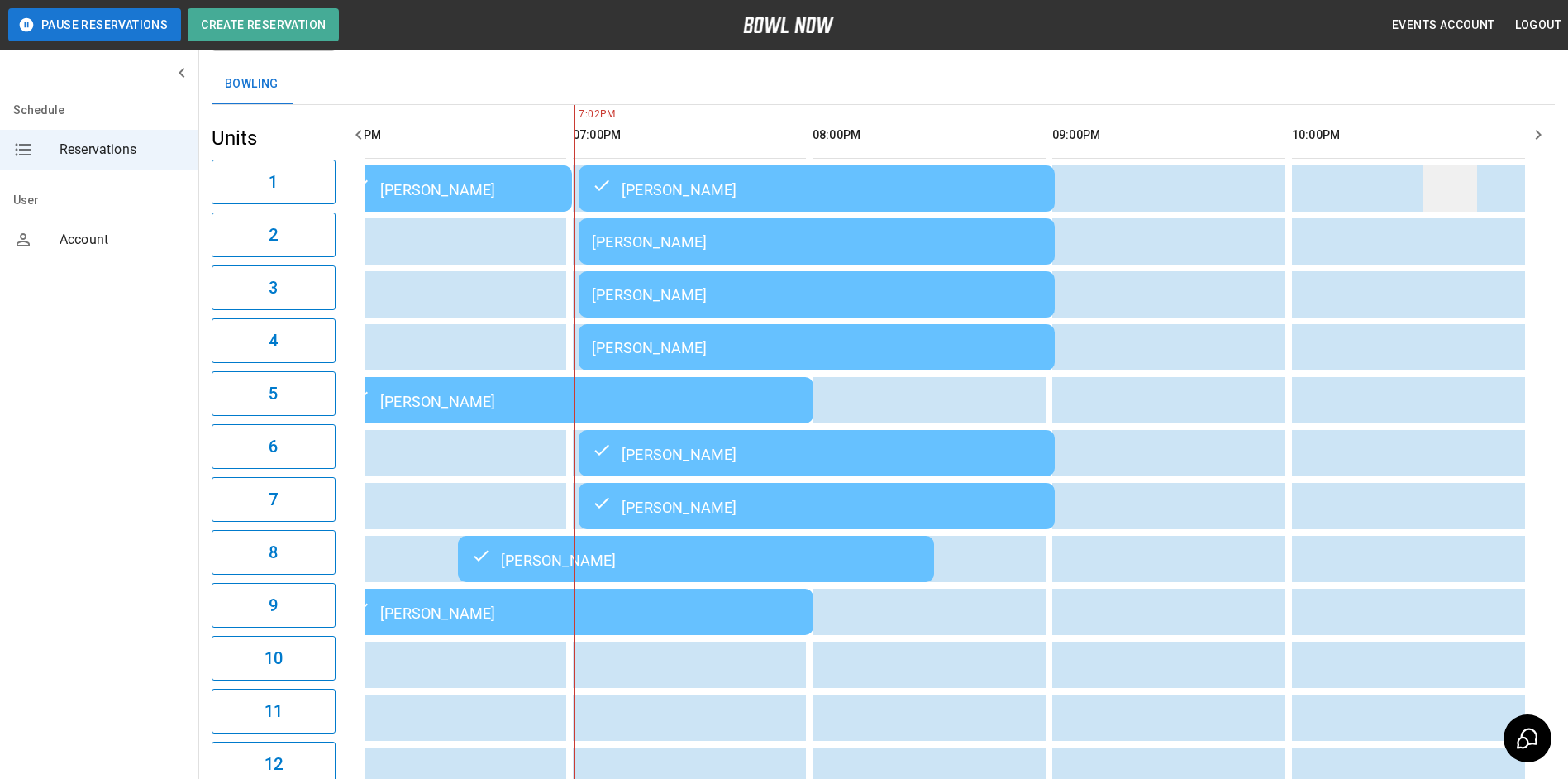
scroll to position [0, 0]
